Goal: Transaction & Acquisition: Purchase product/service

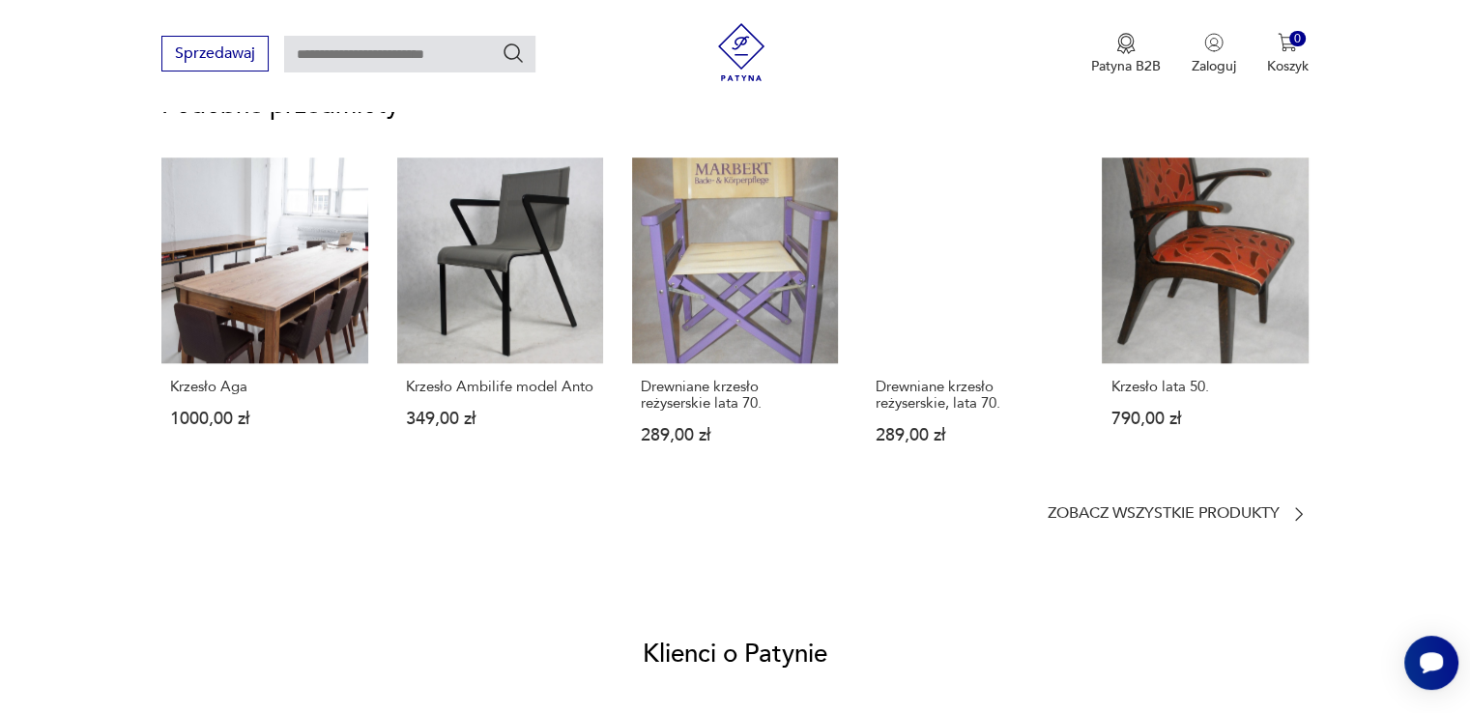
scroll to position [1933, 0]
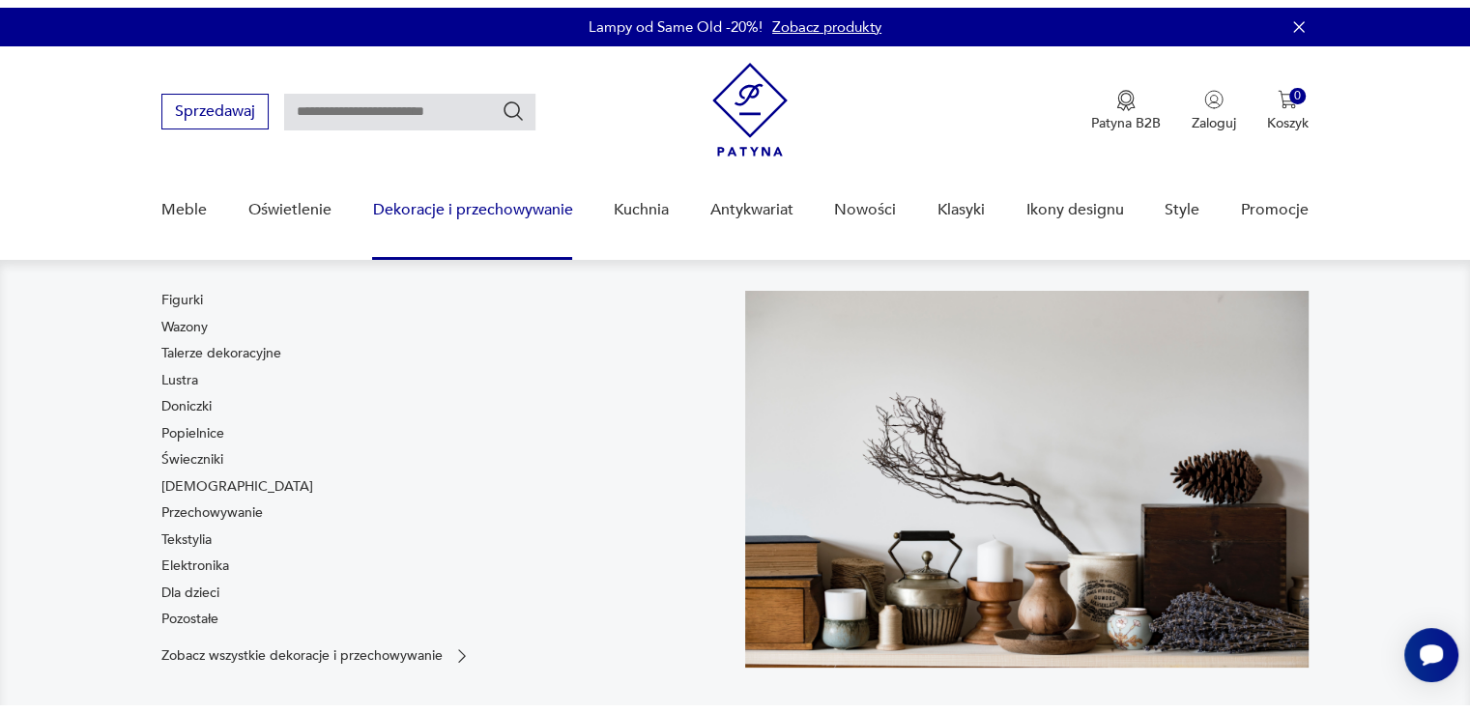
scroll to position [193, 0]
